Goal: Transaction & Acquisition: Purchase product/service

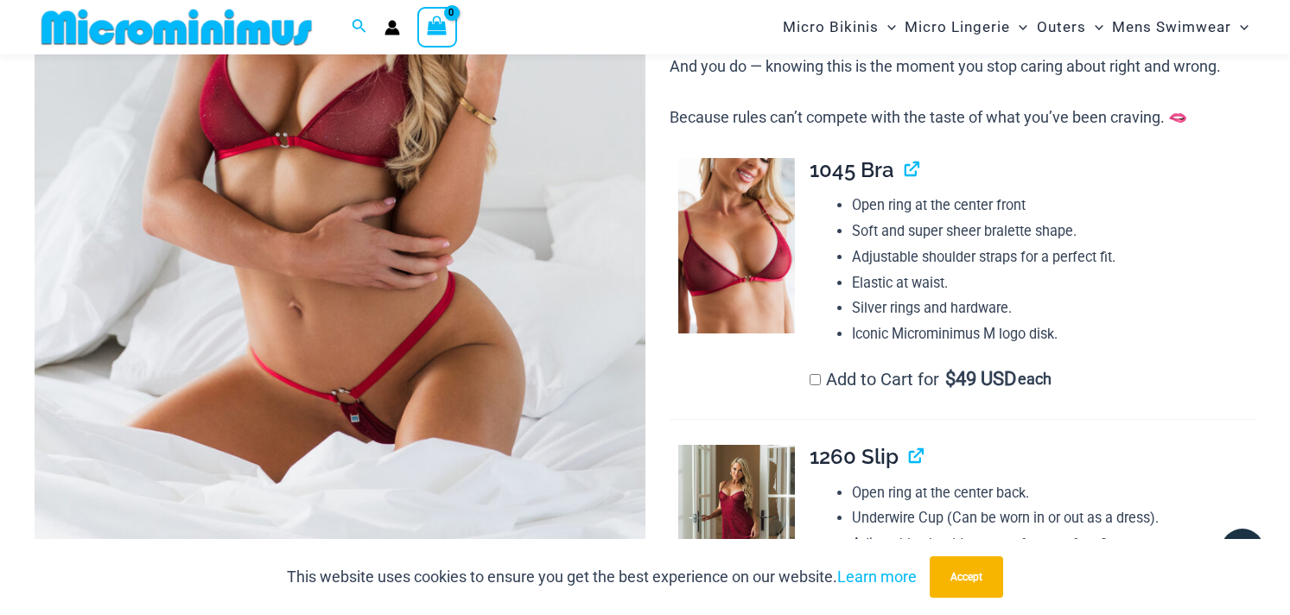
scroll to position [739, 0]
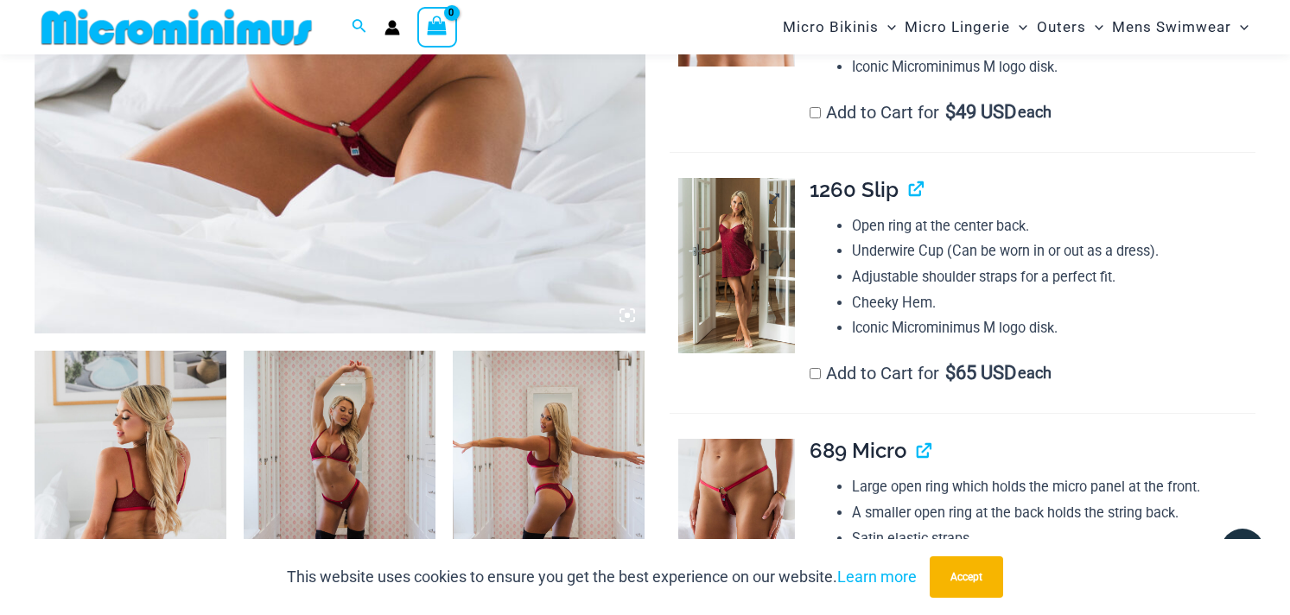
click at [759, 277] on img at bounding box center [736, 265] width 117 height 175
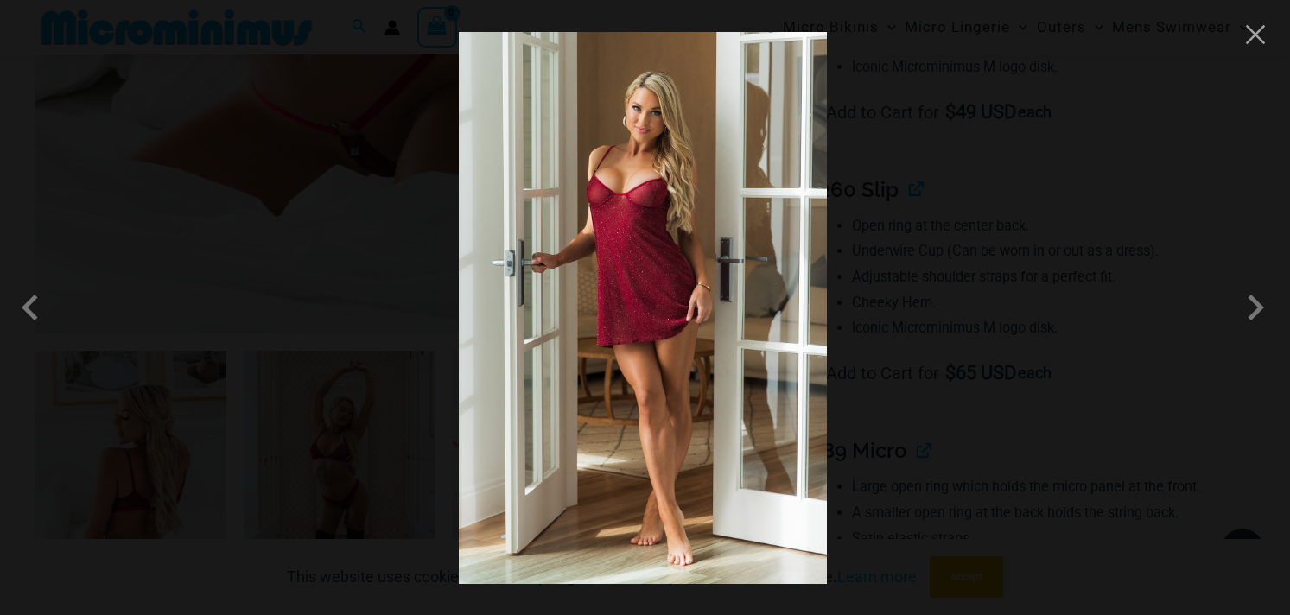
click at [683, 280] on img at bounding box center [643, 308] width 368 height 552
click at [1244, 46] on button "Close" at bounding box center [1255, 35] width 26 height 26
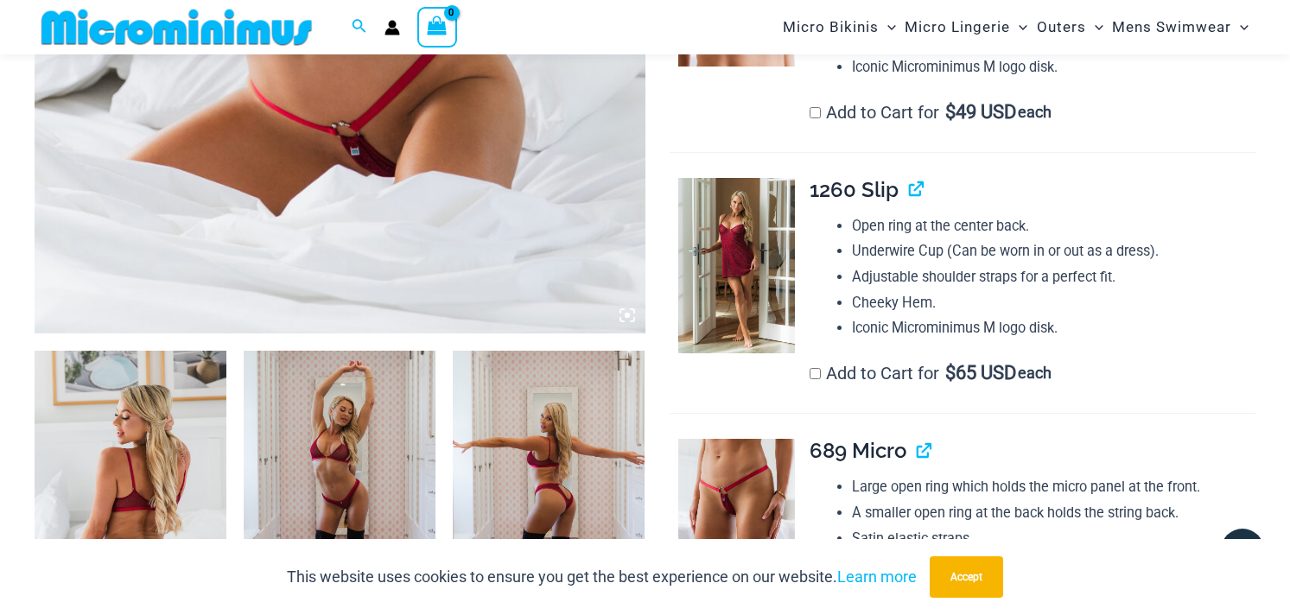
click at [574, 462] on img at bounding box center [549, 495] width 192 height 288
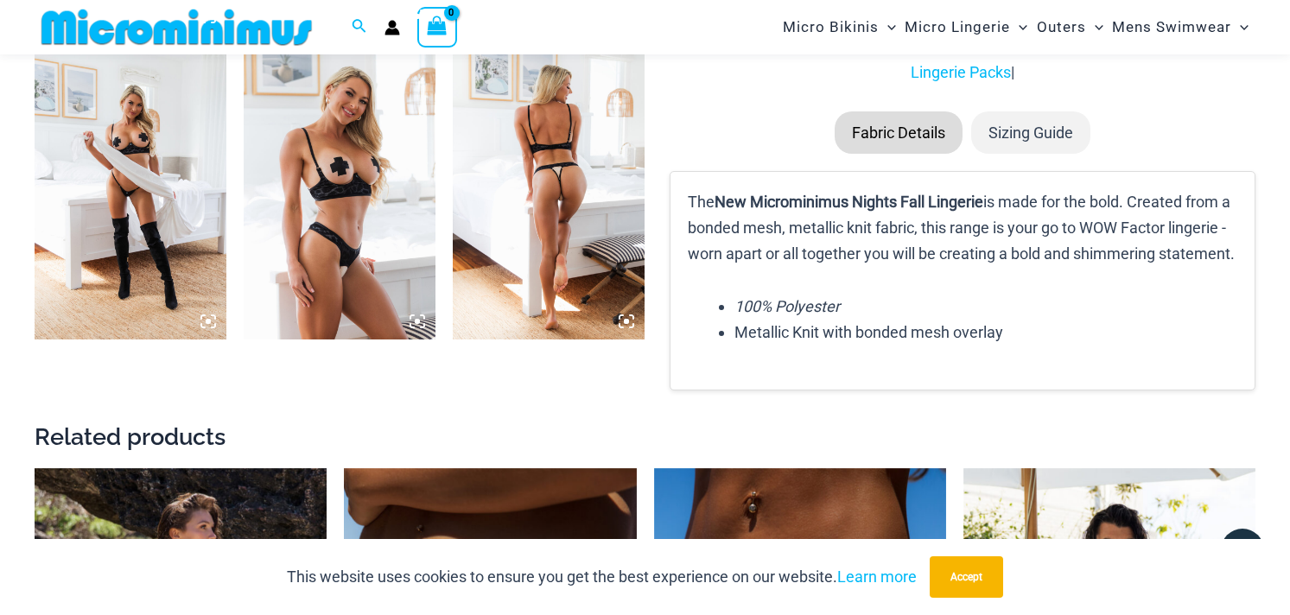
scroll to position [2300, 0]
